Goal: Information Seeking & Learning: Learn about a topic

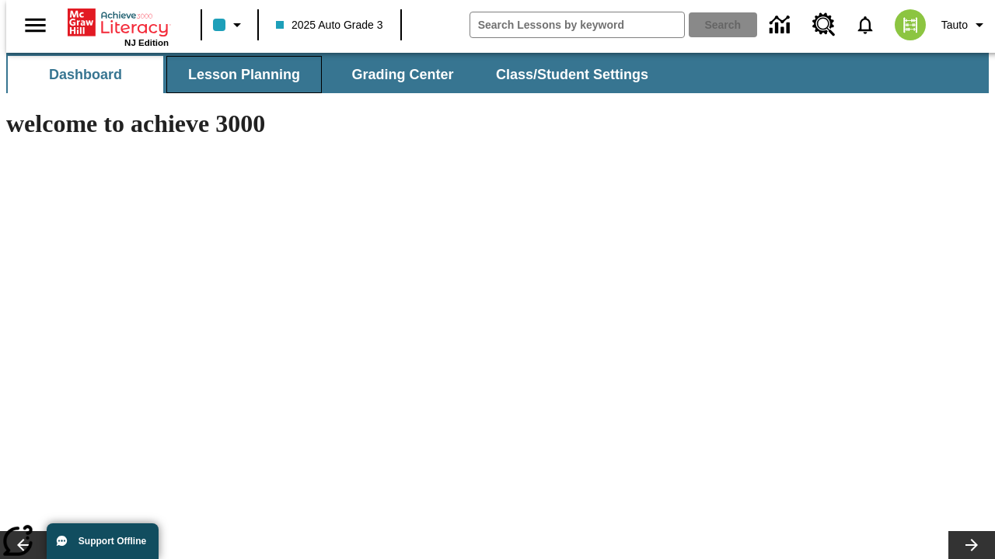
click at [238, 75] on button "Lesson Planning" at bounding box center [243, 74] width 155 height 37
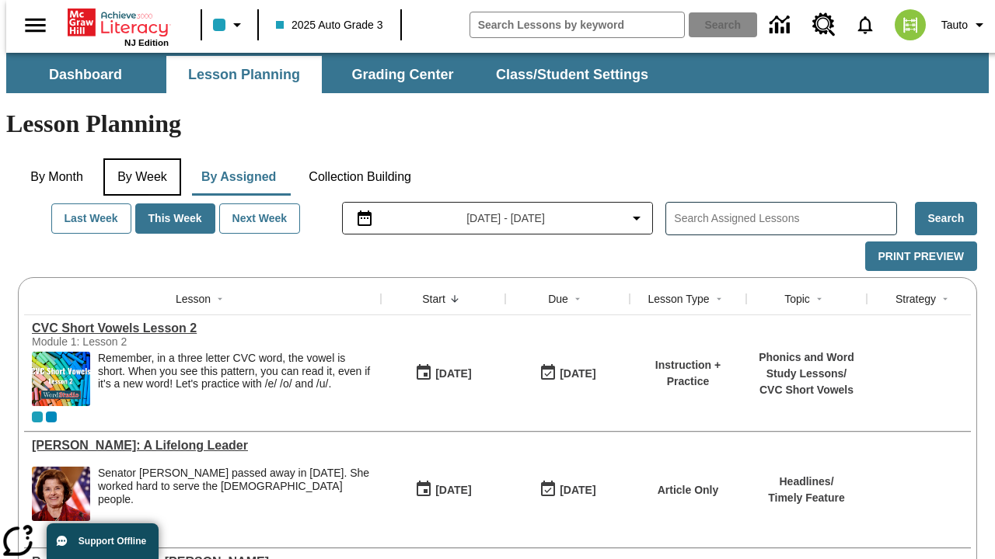
click at [139, 159] on button "By Week" at bounding box center [142, 177] width 78 height 37
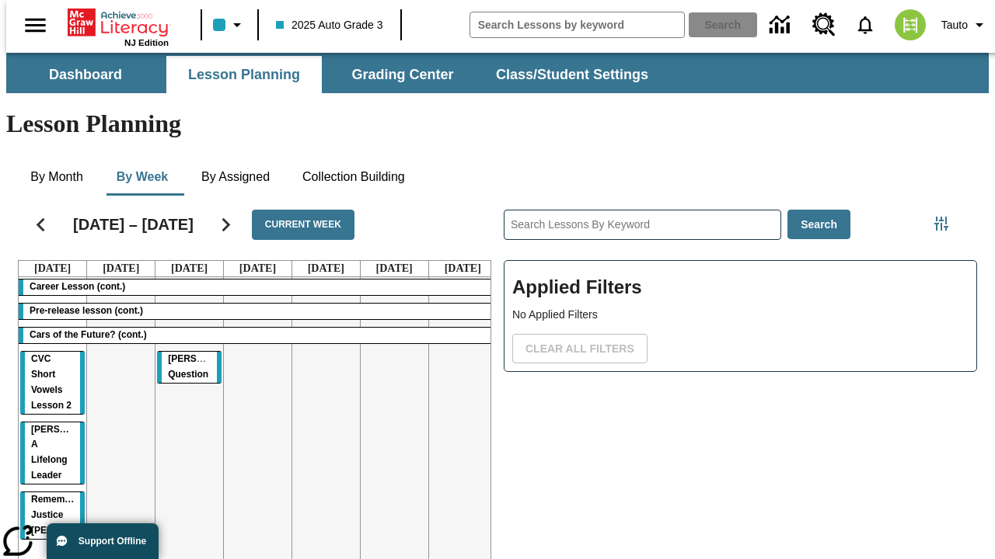
click at [456, 386] on tr "Career Lesson (cont.) Pre-release lesson (cont.) Cars of the Future? (cont.) CV…" at bounding box center [258, 444] width 478 height 335
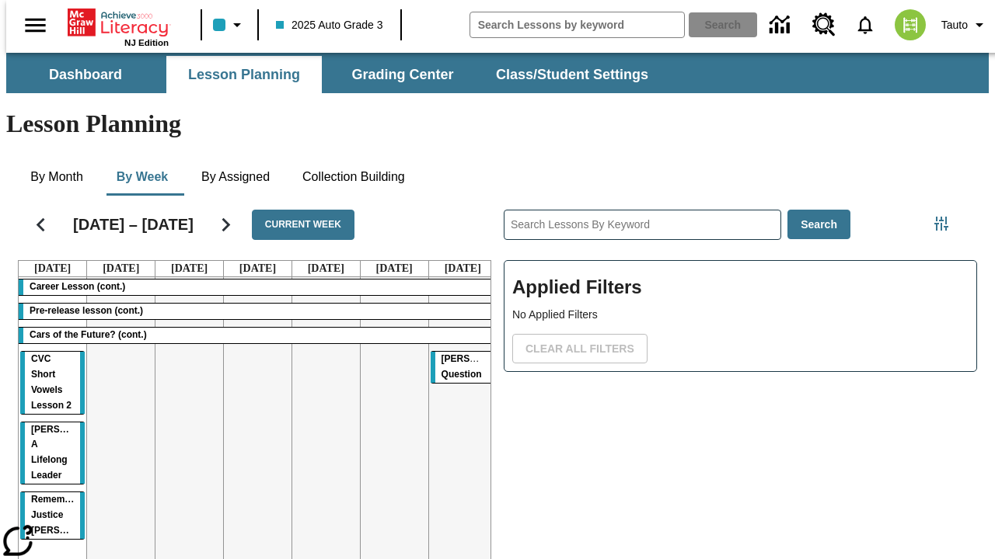
click at [451, 354] on span "[PERSON_NAME] Question" at bounding box center [480, 367] width 78 height 26
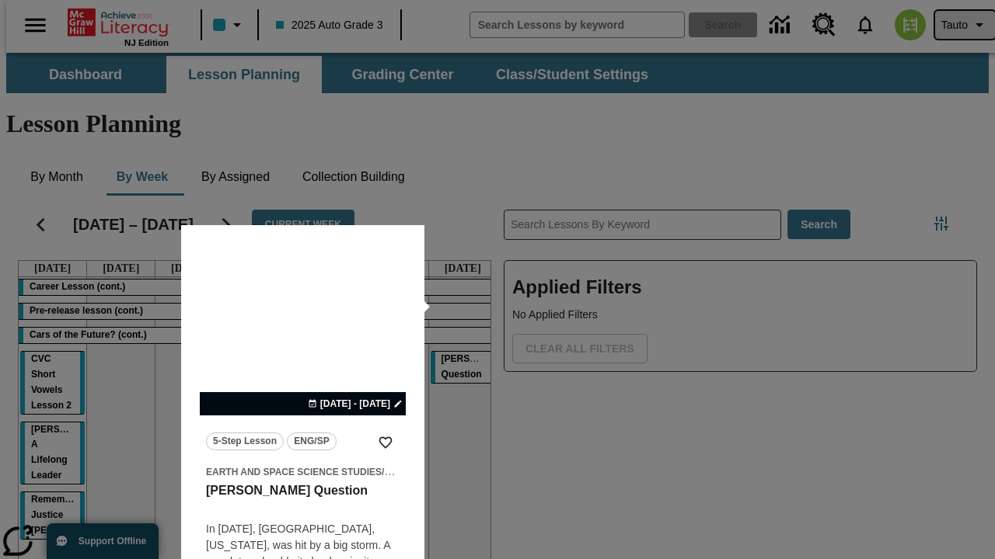
click at [957, 25] on span "Tauto" at bounding box center [954, 25] width 26 height 16
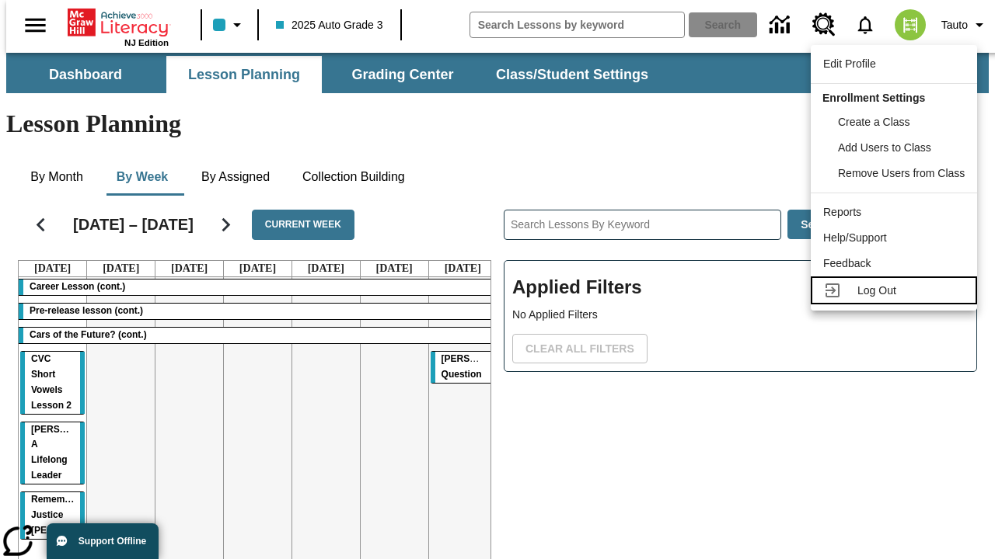
click at [896, 291] on span "Log Out" at bounding box center [876, 290] width 39 height 12
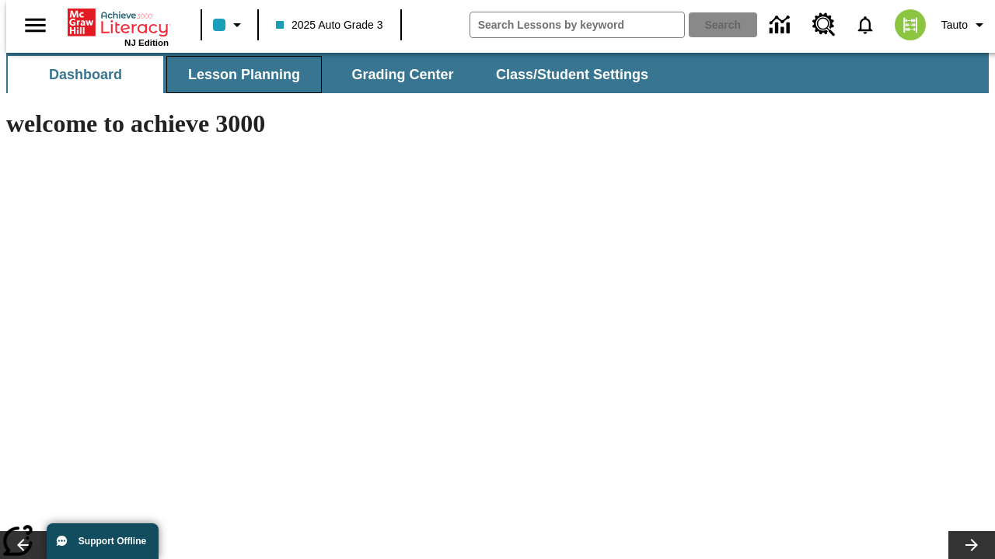
click at [238, 75] on button "Lesson Planning" at bounding box center [243, 74] width 155 height 37
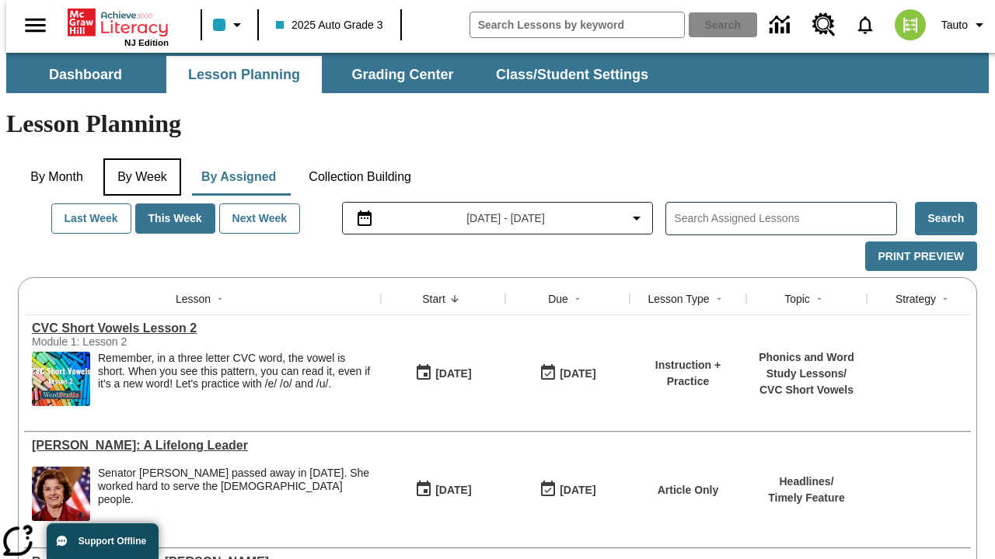
click at [139, 159] on button "By Week" at bounding box center [142, 177] width 78 height 37
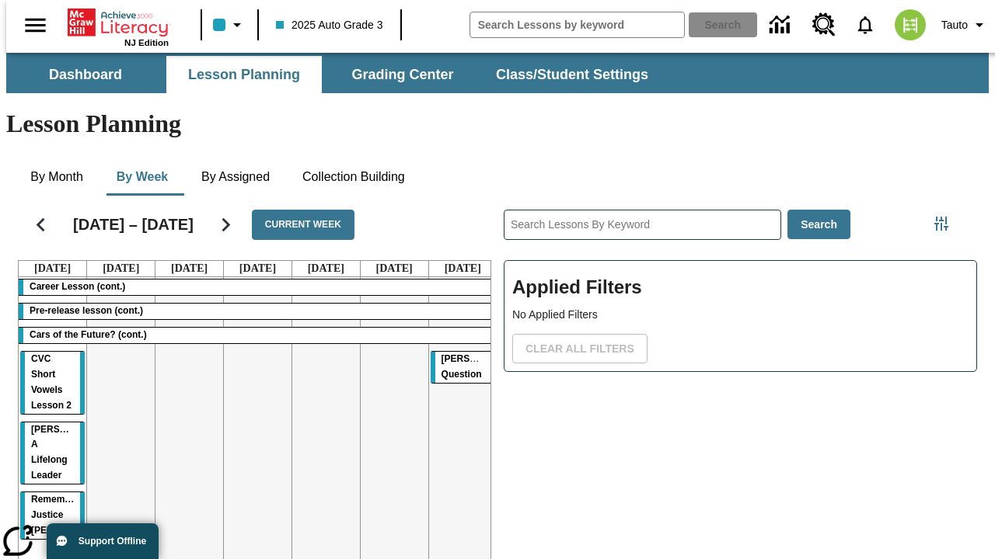
click at [183, 386] on tr "Career Lesson (cont.) Pre-release lesson (cont.) Cars of the Future? (cont.) CV…" at bounding box center [258, 444] width 478 height 335
click at [177, 354] on span "[PERSON_NAME] Question" at bounding box center [207, 367] width 78 height 26
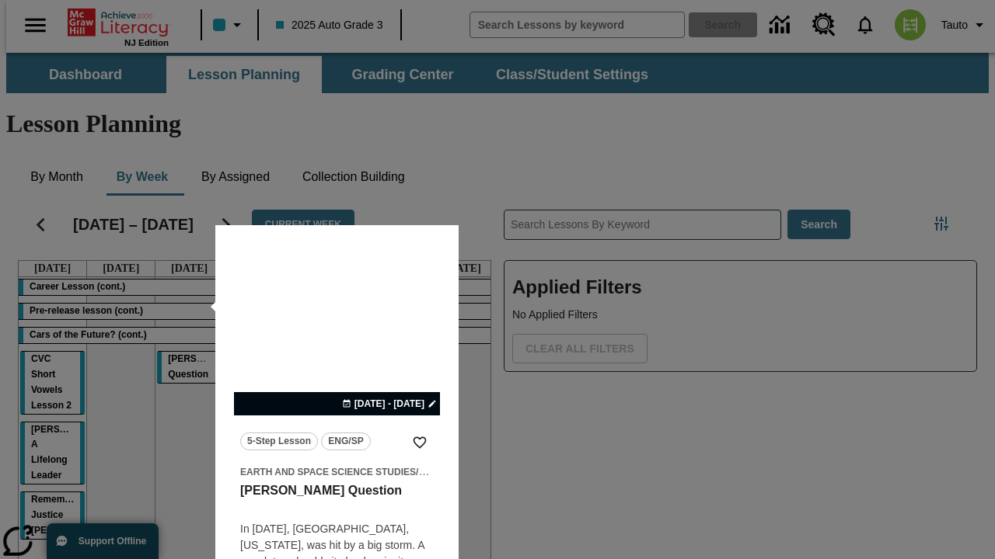
scroll to position [97, 0]
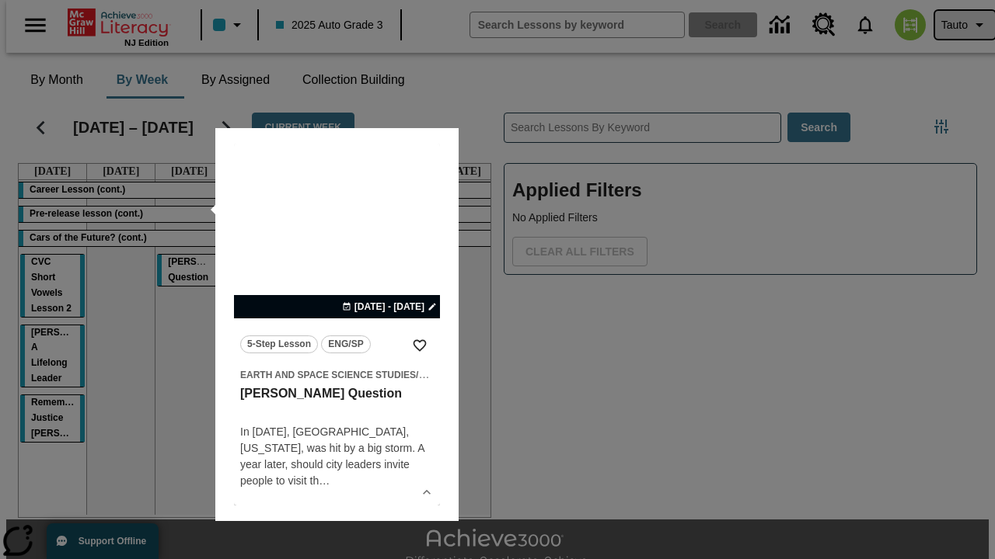
click at [957, 25] on span "Tauto" at bounding box center [954, 25] width 26 height 16
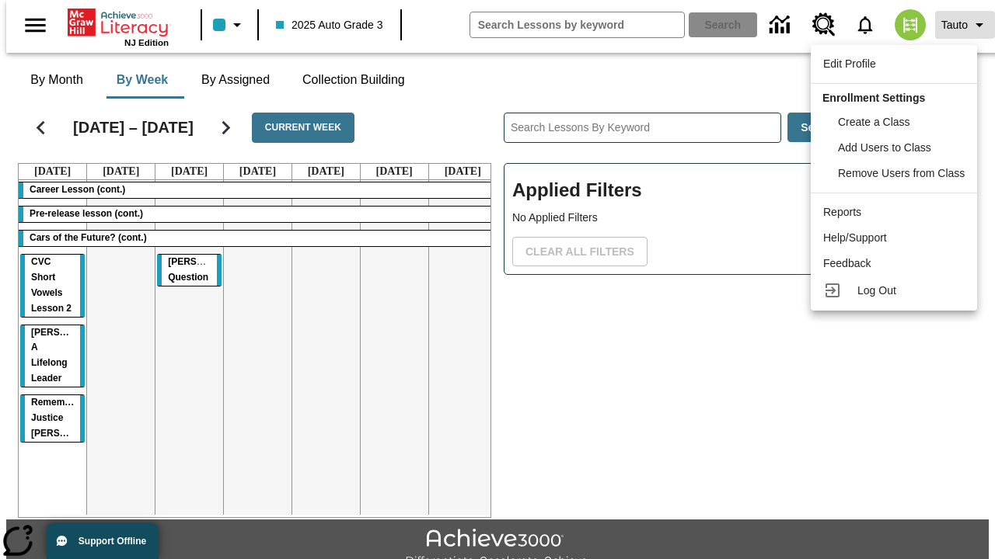
scroll to position [0, 0]
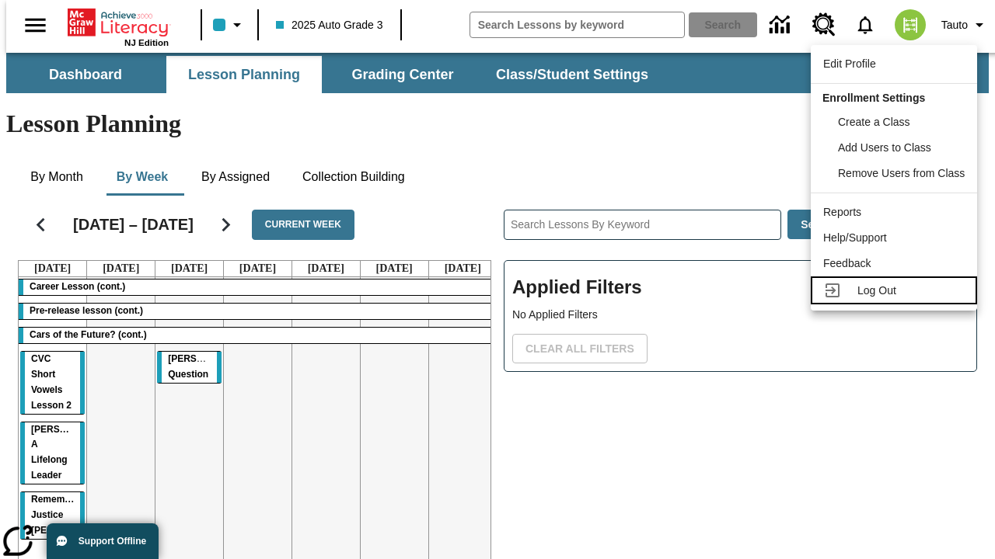
click at [896, 291] on span "Log Out" at bounding box center [876, 290] width 39 height 12
